Goal: Answer question/provide support: Answer question/provide support

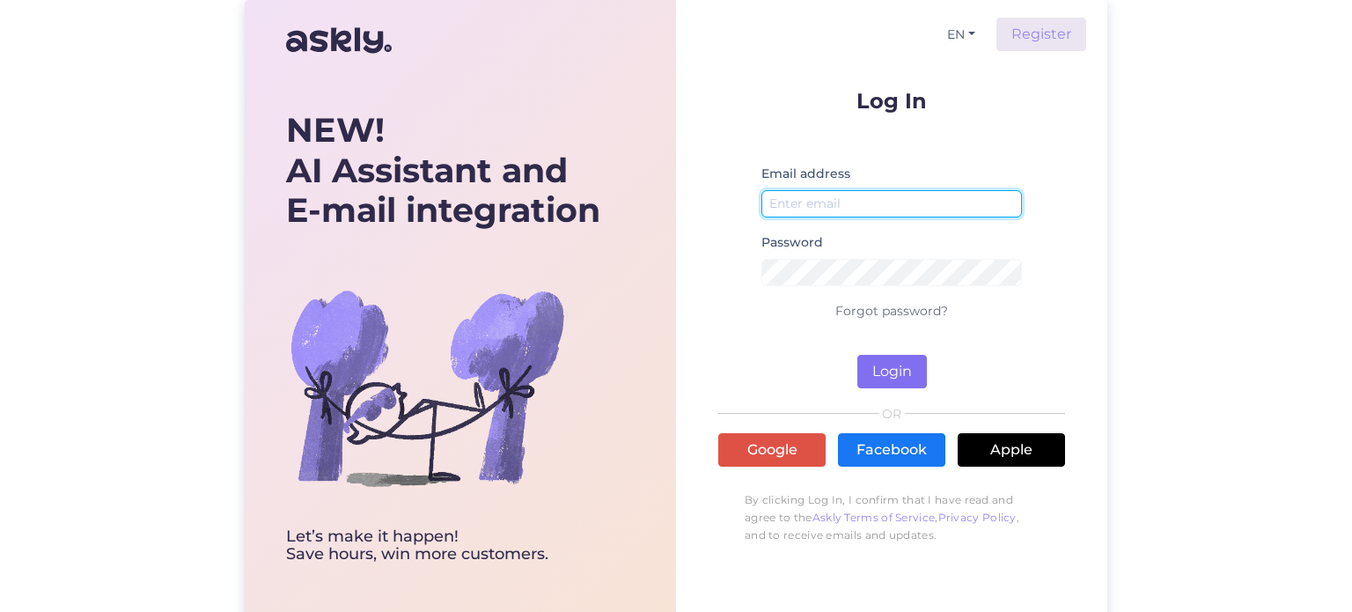
type input "[PERSON_NAME][EMAIL_ADDRESS][DOMAIN_NAME]"
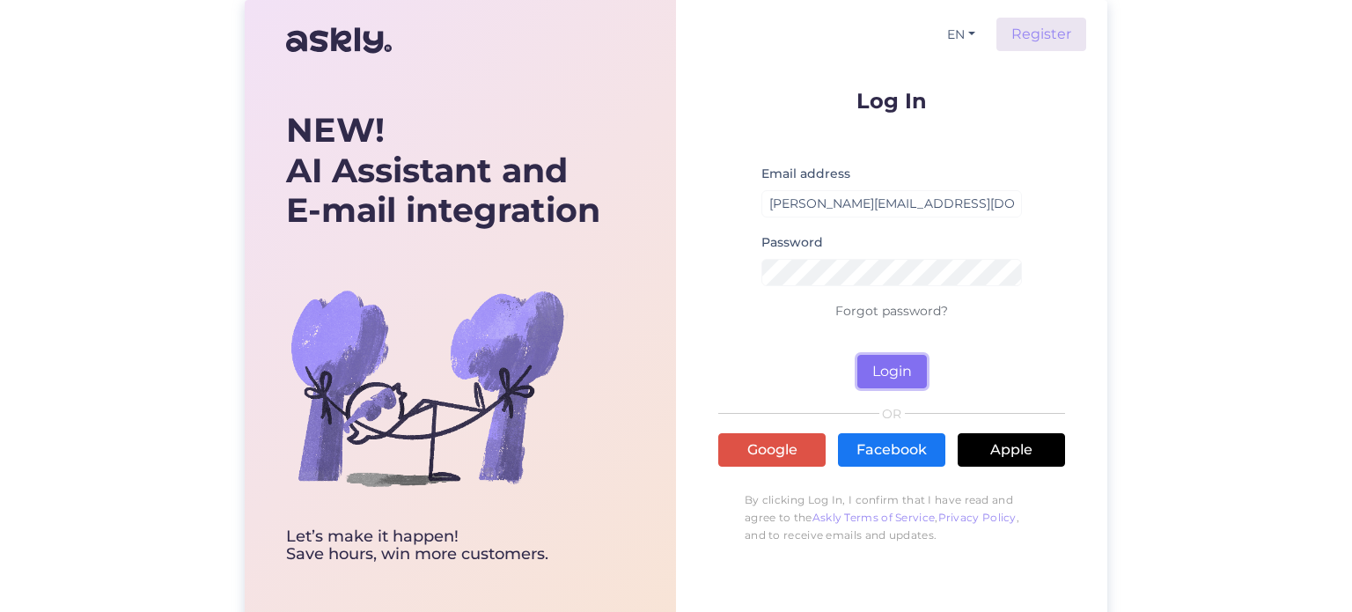
click at [912, 364] on button "Login" at bounding box center [892, 371] width 70 height 33
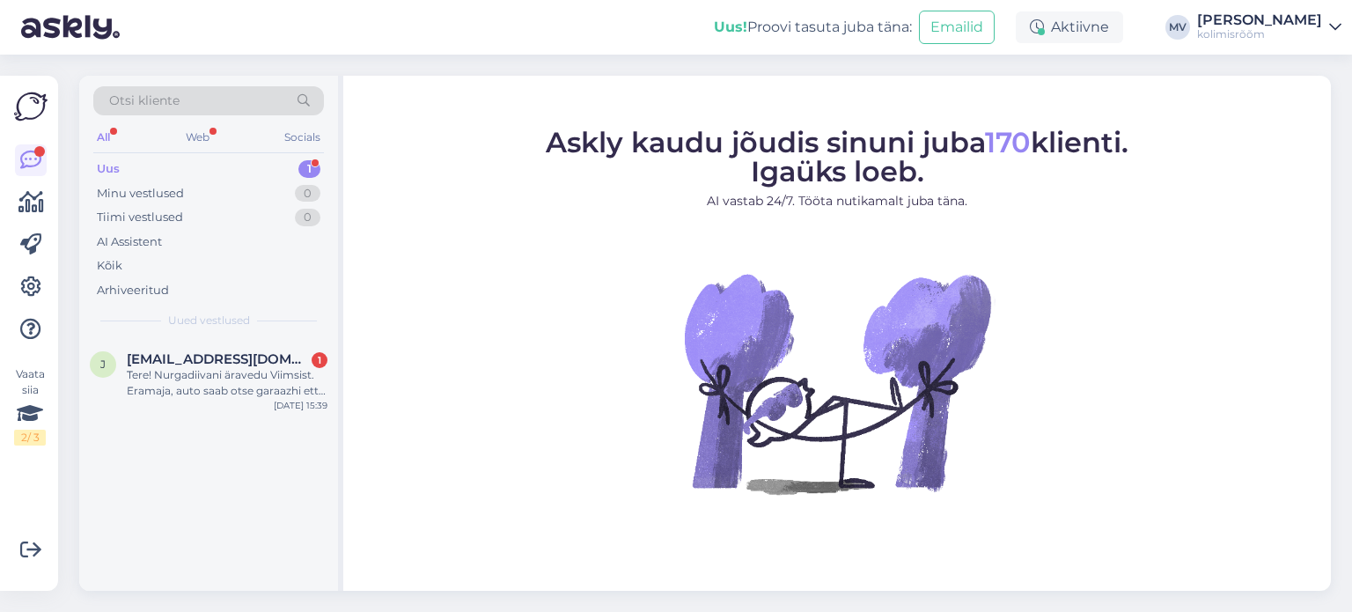
click at [221, 165] on div "Uus 1" at bounding box center [208, 169] width 231 height 25
click at [224, 378] on div "Tere! Nurgadiivani äravedu Viimsist. Eramaja, auto saab otse garaazhi ette pann…" at bounding box center [227, 383] width 201 height 32
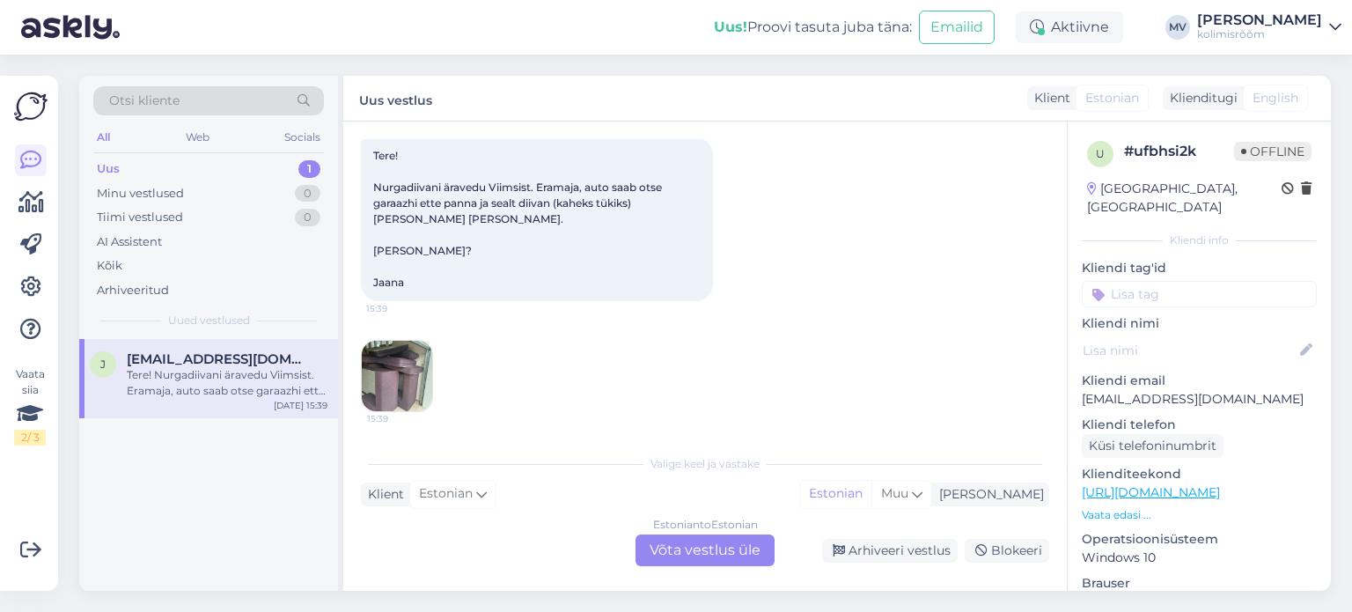
scroll to position [96, 0]
click at [426, 366] on img at bounding box center [397, 375] width 70 height 70
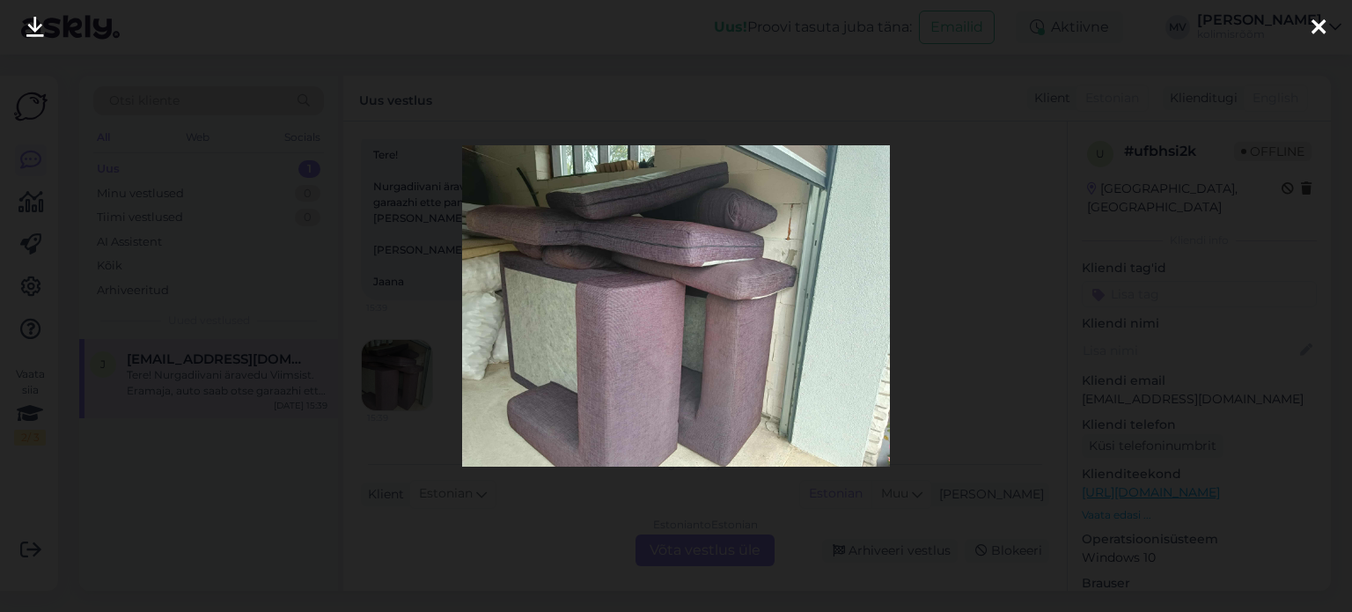
click at [1324, 21] on icon at bounding box center [1319, 28] width 14 height 23
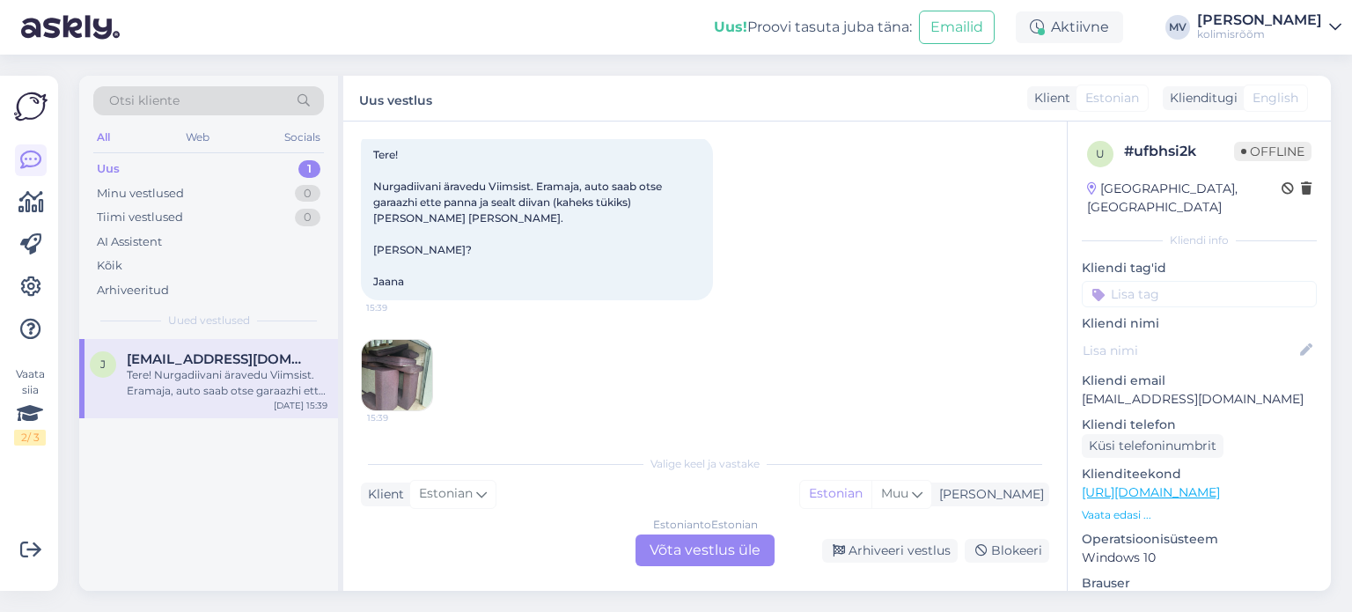
click at [660, 556] on div "Estonian to Estonian Võta vestlus üle" at bounding box center [705, 550] width 139 height 32
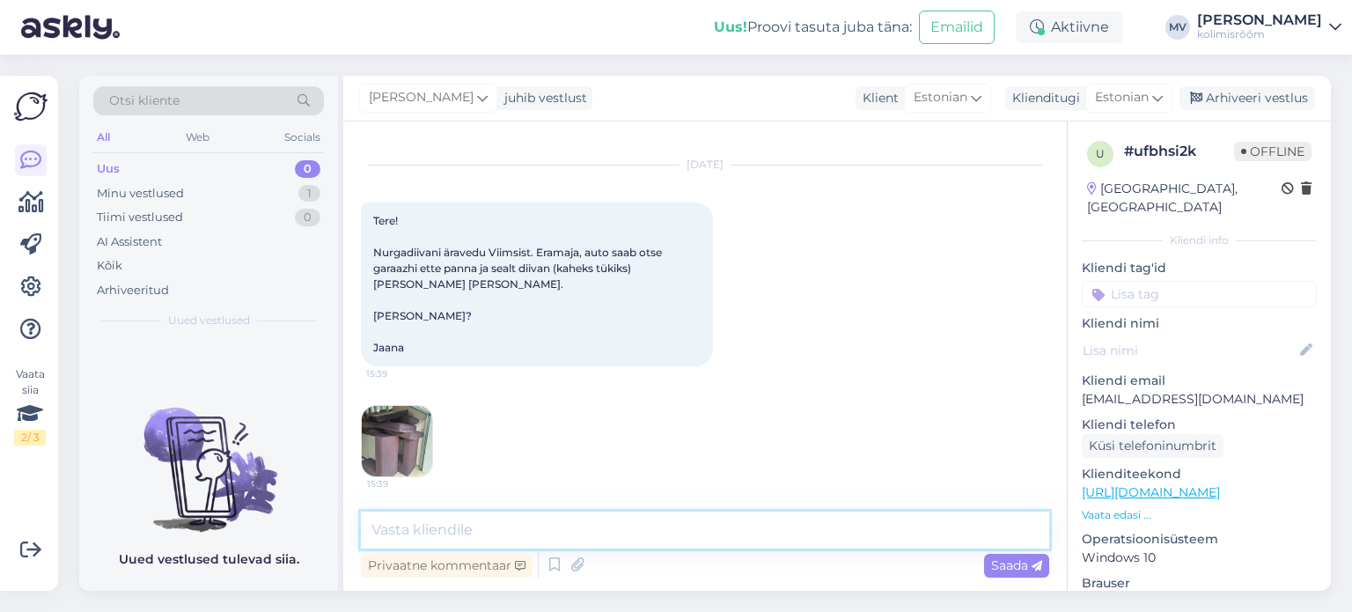
click at [545, 525] on textarea at bounding box center [705, 530] width 688 height 37
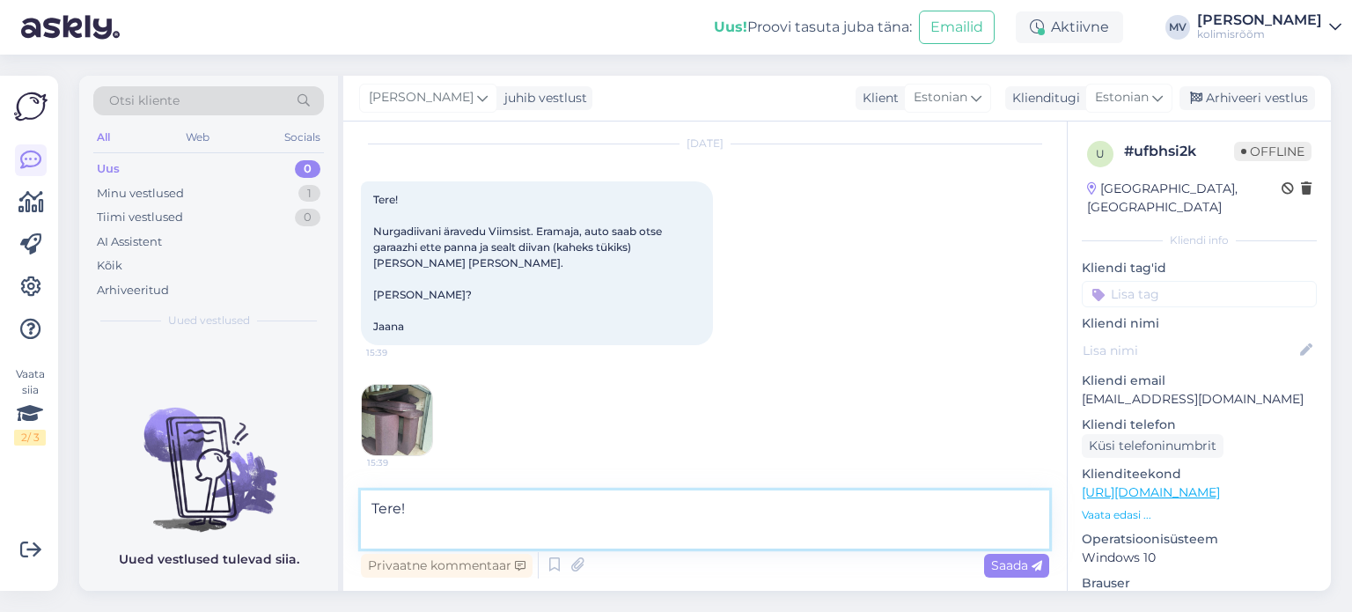
scroll to position [74, 0]
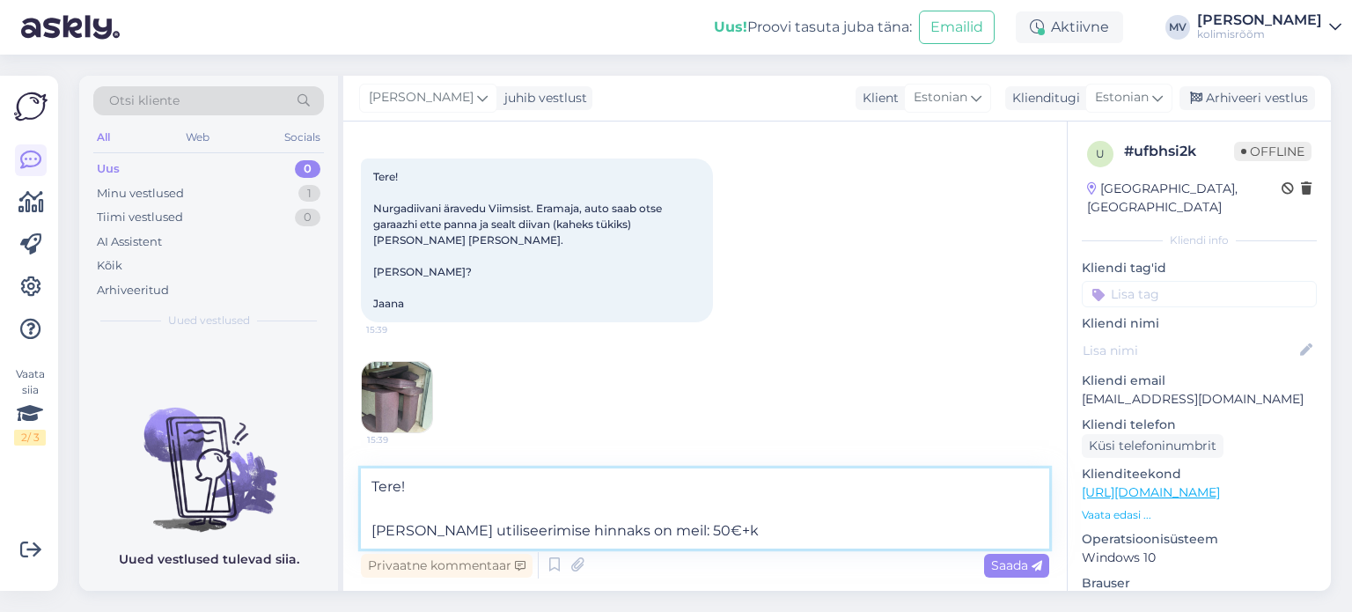
type textarea "Tere! [PERSON_NAME] utiliseerimise hinnaks on meil: 50€+km"
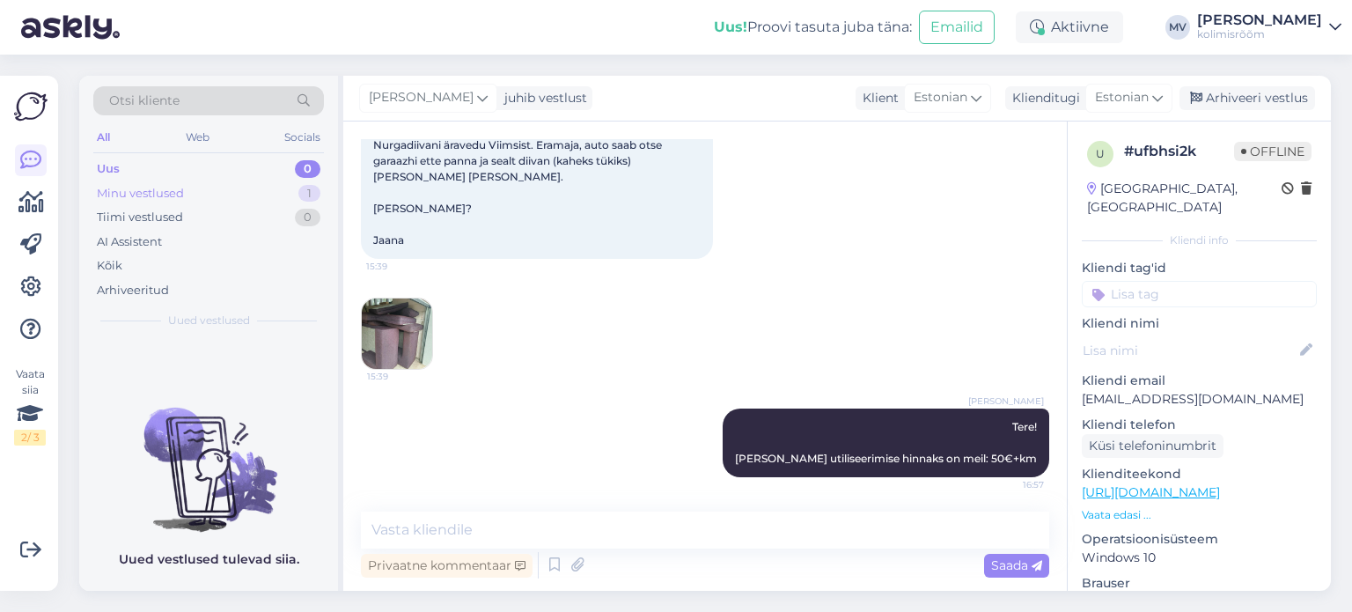
click at [196, 193] on div "Minu vestlused 1" at bounding box center [208, 193] width 231 height 25
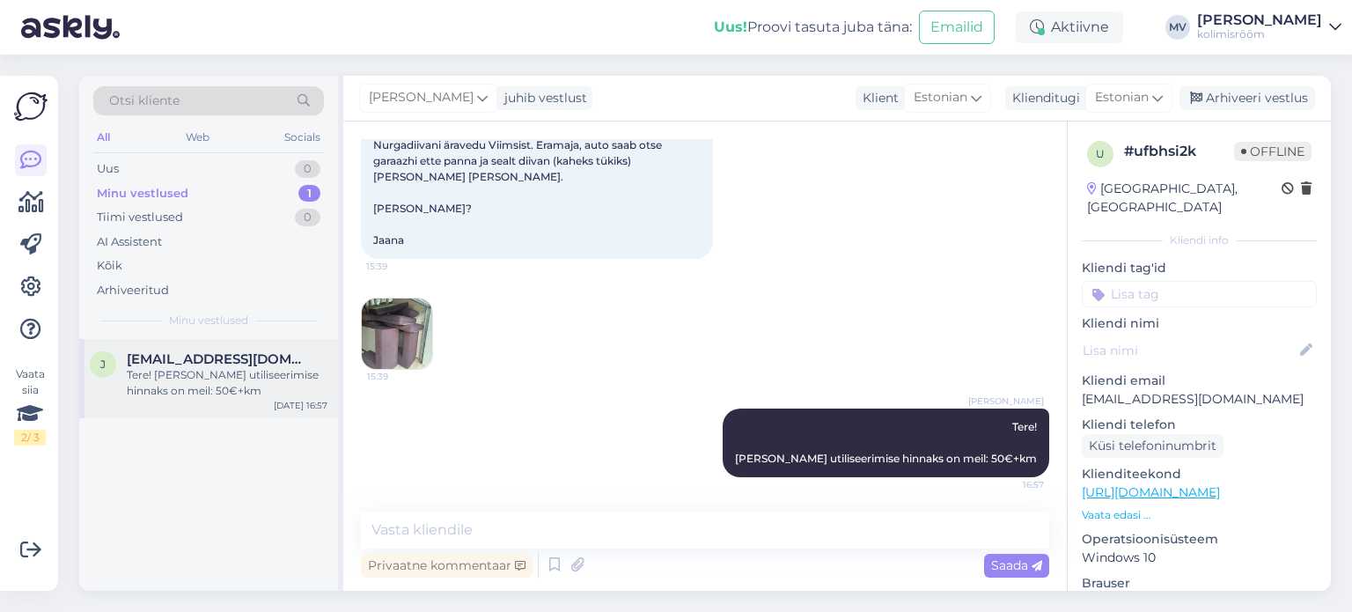
click at [212, 390] on div "Tere! [PERSON_NAME] utiliseerimise hinnaks on meil: 50€+km" at bounding box center [227, 383] width 201 height 32
click at [32, 207] on icon at bounding box center [31, 202] width 26 height 21
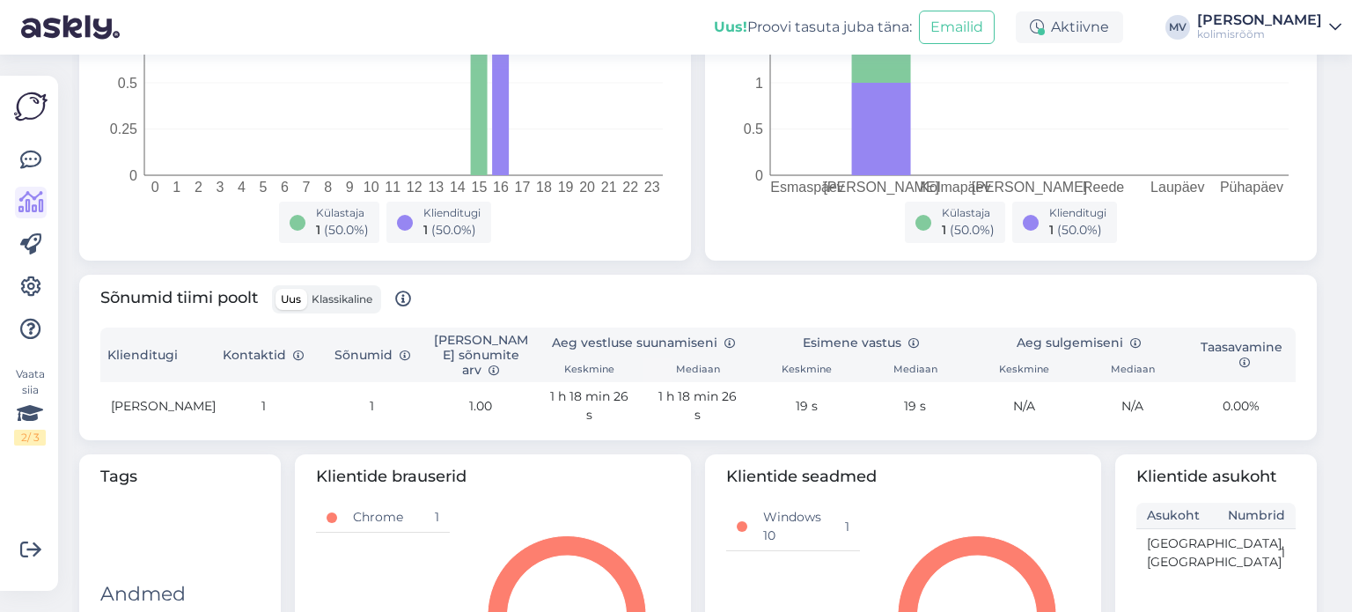
scroll to position [389, 0]
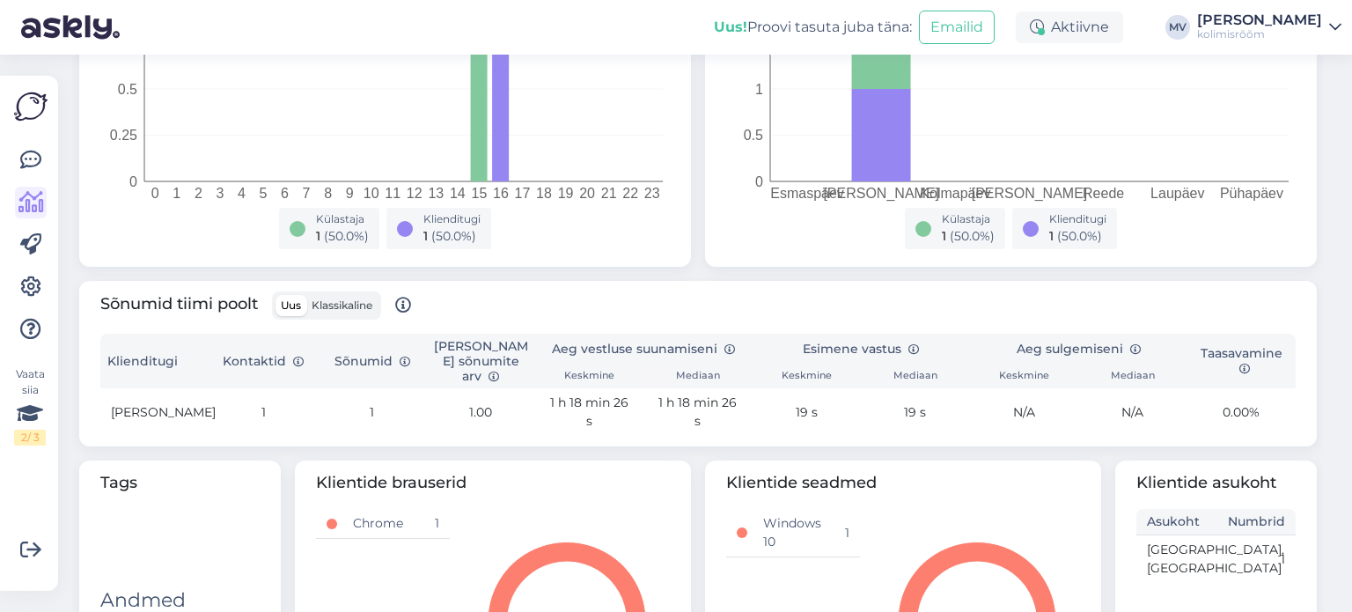
click at [690, 373] on th "Mediaan" at bounding box center [698, 376] width 108 height 25
click at [696, 373] on th "Mediaan" at bounding box center [698, 376] width 108 height 25
click at [696, 376] on th "Mediaan" at bounding box center [698, 376] width 108 height 25
click at [690, 377] on th "Mediaan" at bounding box center [698, 376] width 108 height 25
click at [693, 376] on th "Mediaan" at bounding box center [698, 376] width 108 height 25
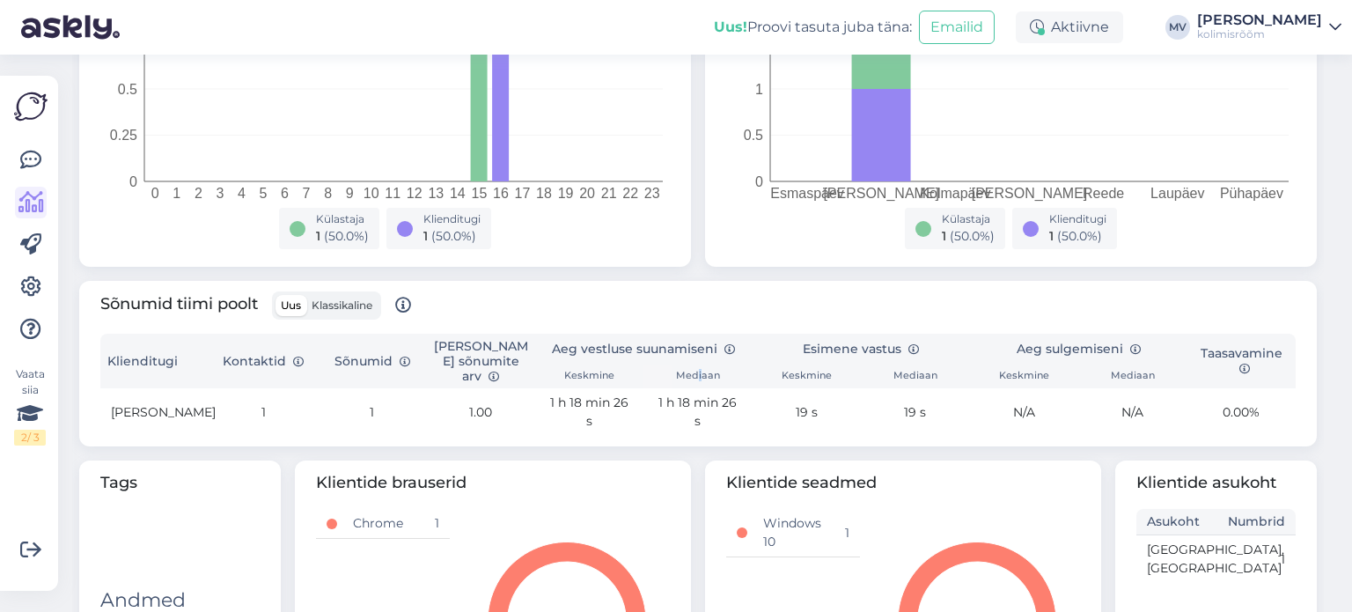
click at [690, 376] on th "Mediaan" at bounding box center [698, 376] width 108 height 25
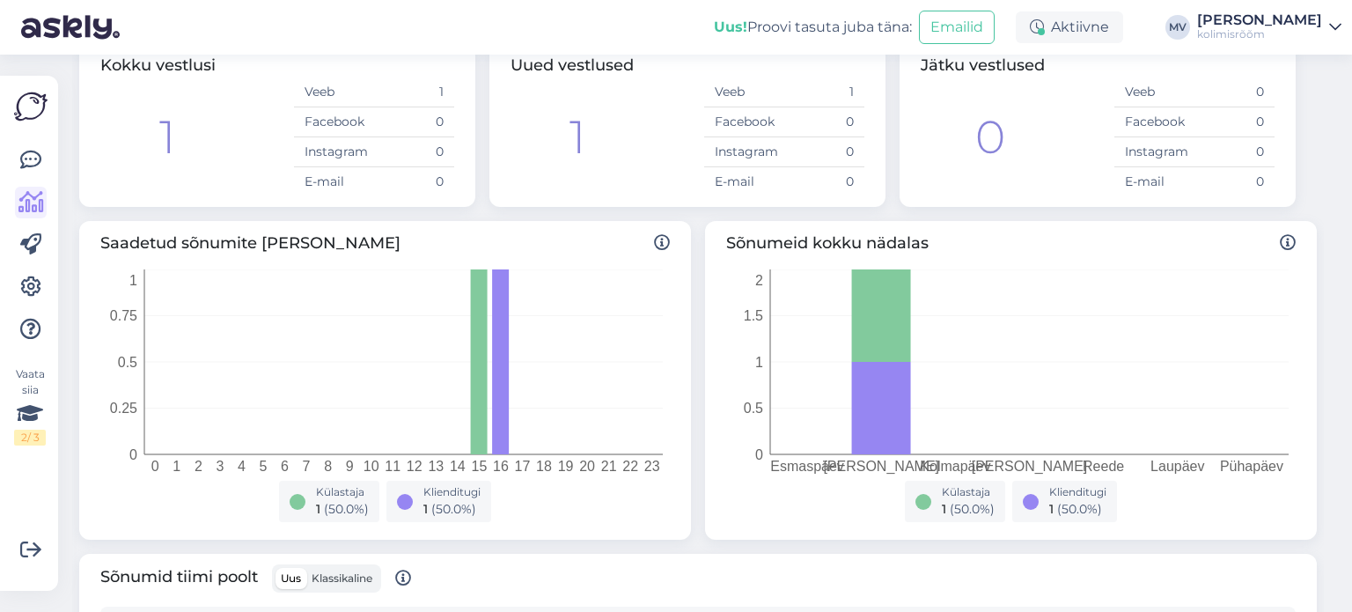
scroll to position [0, 0]
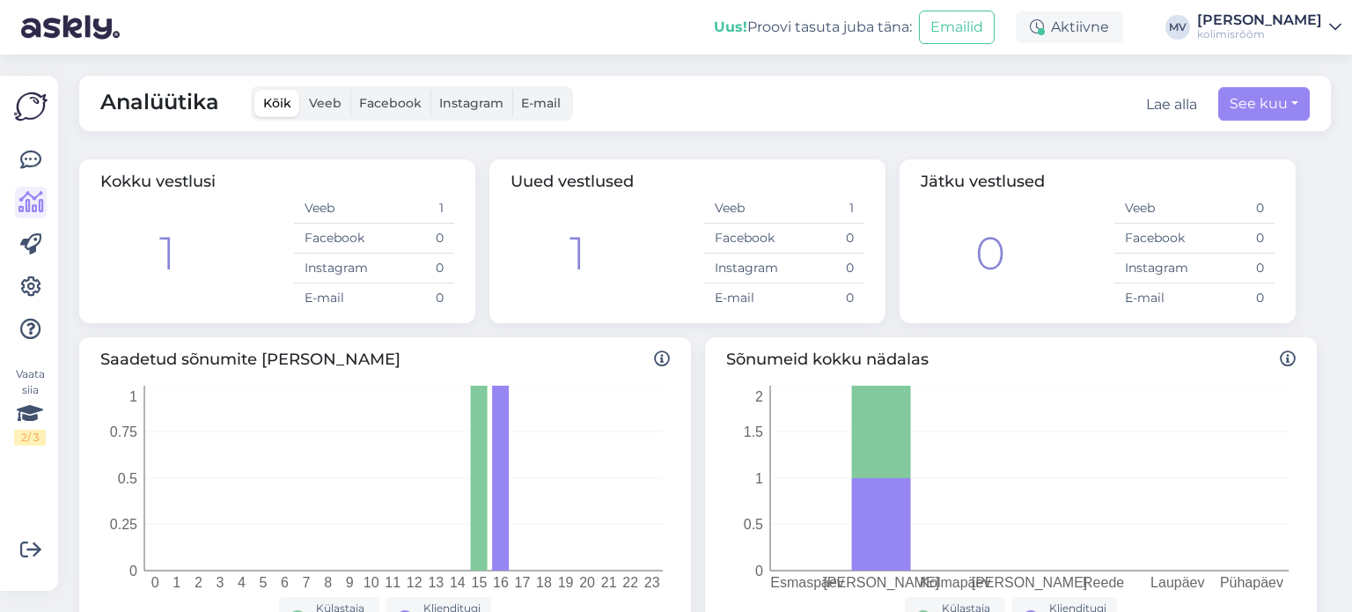
click at [696, 342] on div "Saadetud sõnumite arv tunnis 0 1 2 3 4 5 6 7 8 9 10 11 12 13 14 15 16 17 18 19 …" at bounding box center [698, 496] width 1252 height 333
click at [693, 334] on div "Saadetud sõnumite arv tunnis 0 1 2 3 4 5 6 7 8 9 10 11 12 13 14 15 16 17 18 19 …" at bounding box center [698, 496] width 1252 height 333
drag, startPoint x: 694, startPoint y: 334, endPoint x: 703, endPoint y: 337, distance: 10.3
click at [703, 337] on div "Saadetud sõnumite arv tunnis 0 1 2 3 4 5 6 7 8 9 10 11 12 13 14 15 16 17 18 19 …" at bounding box center [698, 496] width 1252 height 333
click at [705, 337] on div "Sõnumeid kokku nädalas [PERSON_NAME] [PERSON_NAME] [PERSON_NAME] Pühapäev 0 0.5…" at bounding box center [1011, 496] width 612 height 319
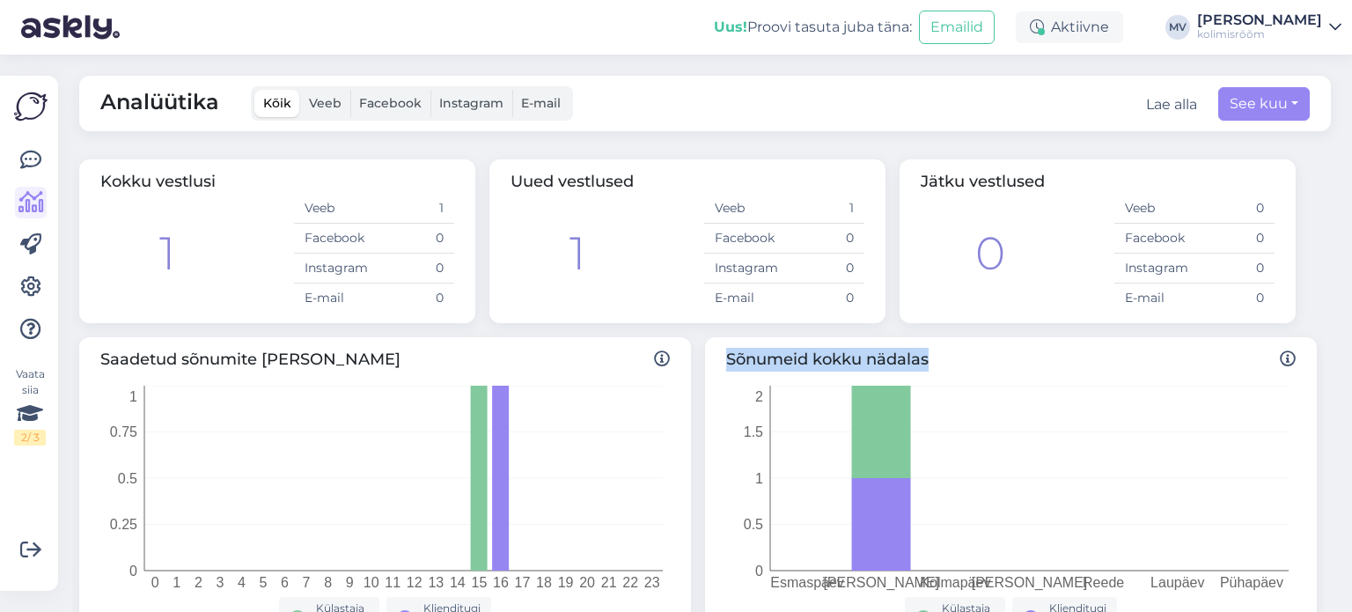
drag, startPoint x: 719, startPoint y: 354, endPoint x: 922, endPoint y: 356, distance: 202.5
click at [922, 356] on span "Sõnumeid kokku nädalas" at bounding box center [1011, 360] width 570 height 24
click at [705, 351] on div "Sõnumeid kokku nädalas [PERSON_NAME] [PERSON_NAME] [PERSON_NAME] Pühapäev 0 0.5…" at bounding box center [1011, 496] width 612 height 319
click at [667, 140] on div "Analüütika Kõik Veeb Facebook Instagram E-mail Lae alla See kuu Kokku vestlusi …" at bounding box center [711, 333] width 1284 height 557
click at [315, 101] on span "Veeb" at bounding box center [325, 103] width 33 height 16
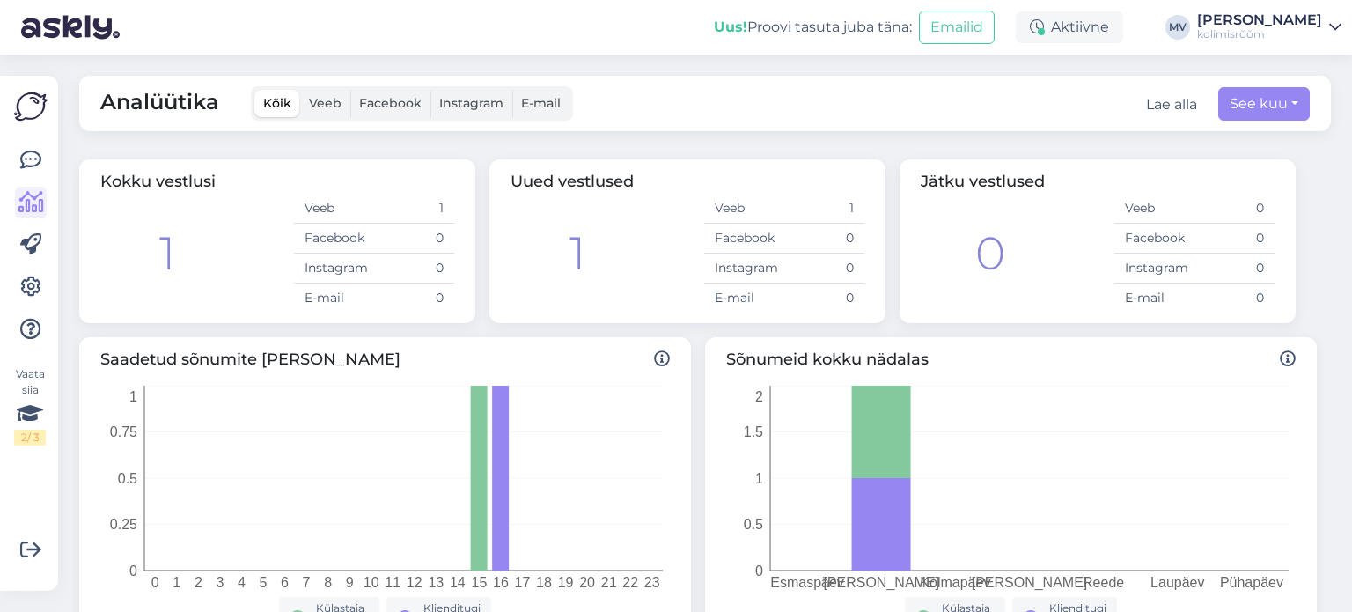
click at [300, 90] on input "Veeb" at bounding box center [300, 90] width 0 height 0
click at [285, 102] on span "Kõik" at bounding box center [277, 103] width 28 height 16
click at [254, 90] on input "Kõik" at bounding box center [254, 90] width 0 height 0
